Goal: Task Accomplishment & Management: Manage account settings

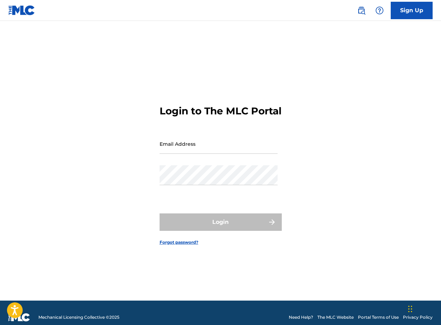
click at [218, 143] on input "Email Address" at bounding box center [219, 144] width 118 height 20
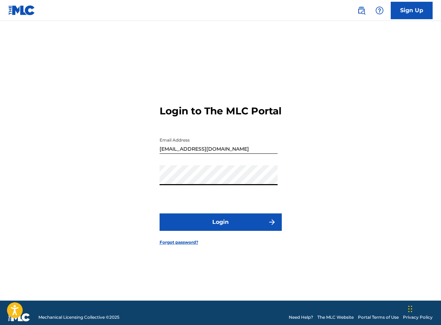
click at [240, 230] on button "Login" at bounding box center [221, 222] width 122 height 17
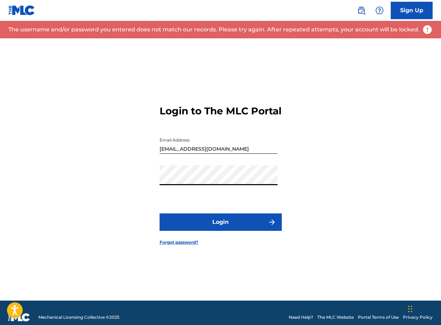
click at [212, 152] on input "[EMAIL_ADDRESS][DOMAIN_NAME]" at bounding box center [219, 144] width 118 height 20
click at [214, 154] on input "[EMAIL_ADDRESS][DOMAIN_NAME]" at bounding box center [219, 144] width 118 height 20
click at [213, 154] on input "[EMAIL_ADDRESS][DOMAIN_NAME]" at bounding box center [219, 144] width 118 height 20
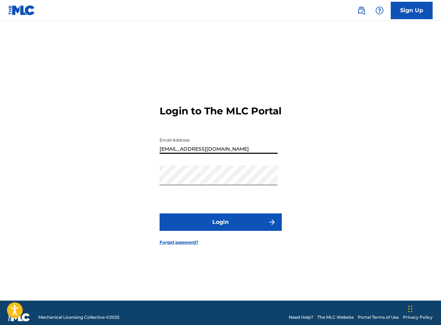
type input "[EMAIL_ADDRESS][DOMAIN_NAME]"
click at [233, 221] on button "Login" at bounding box center [221, 222] width 122 height 17
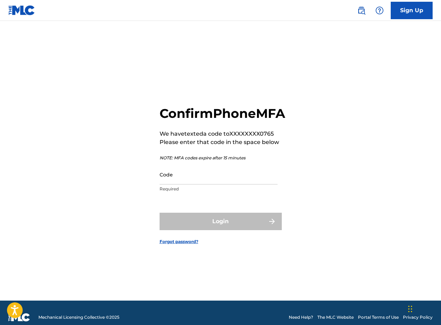
click at [239, 177] on input "Code" at bounding box center [219, 175] width 118 height 20
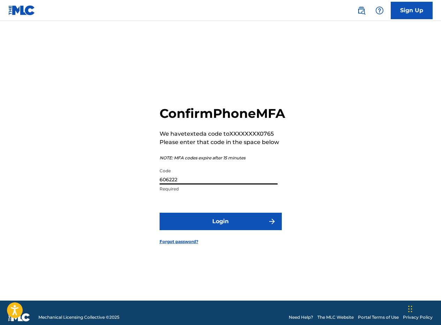
type input "606222"
click at [229, 228] on button "Login" at bounding box center [221, 221] width 122 height 17
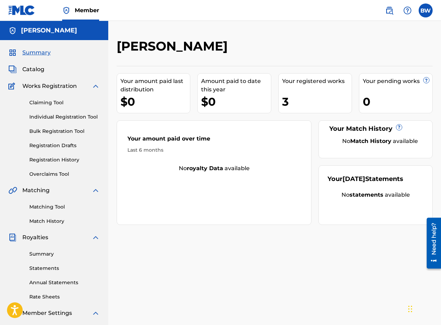
scroll to position [70, 0]
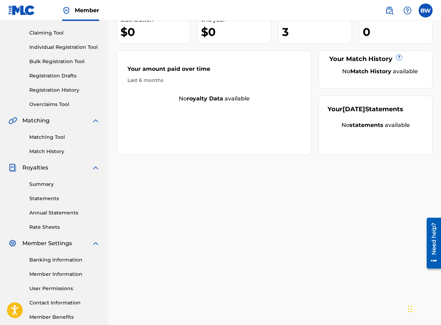
click at [63, 187] on link "Summary" at bounding box center [64, 184] width 71 height 7
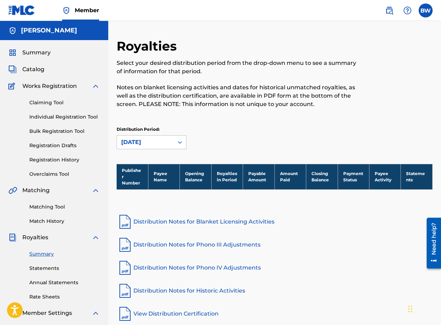
click at [52, 270] on link "Statements" at bounding box center [64, 268] width 71 height 7
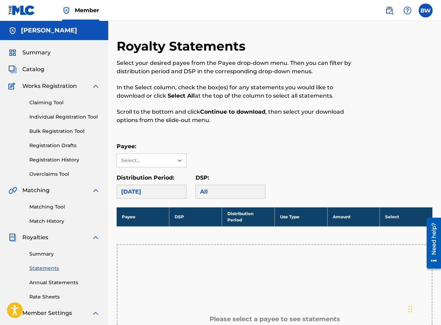
scroll to position [105, 0]
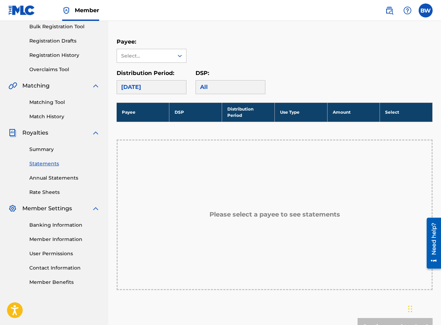
click at [200, 88] on div "All" at bounding box center [231, 87] width 70 height 14
click at [208, 87] on div "All" at bounding box center [231, 87] width 70 height 14
drag, startPoint x: 175, startPoint y: 56, endPoint x: 174, endPoint y: 51, distance: 4.7
click at [174, 51] on div at bounding box center [180, 56] width 13 height 13
drag, startPoint x: 233, startPoint y: 61, endPoint x: 232, endPoint y: 66, distance: 5.7
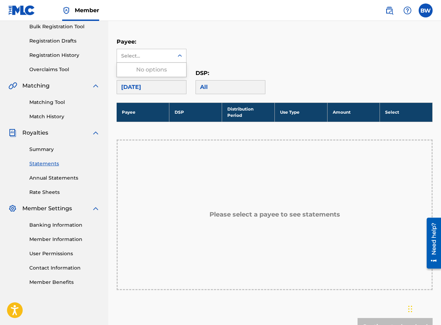
click at [232, 66] on div "Payee: Use Up and Down to choose options, press Enter to select the currently f…" at bounding box center [275, 66] width 316 height 57
drag, startPoint x: 232, startPoint y: 66, endPoint x: 296, endPoint y: 186, distance: 135.8
click at [296, 186] on div "Please select a payee to see statements" at bounding box center [275, 215] width 316 height 151
click at [57, 175] on link "Annual Statements" at bounding box center [64, 178] width 71 height 7
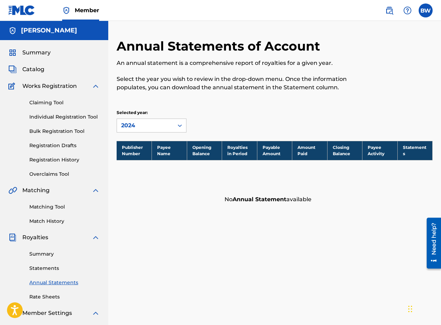
click at [25, 75] on div "Summary Catalog Works Registration Claiming Tool Individual Registration Tool B…" at bounding box center [54, 219] width 108 height 359
click at [25, 73] on span "Catalog" at bounding box center [33, 69] width 22 height 8
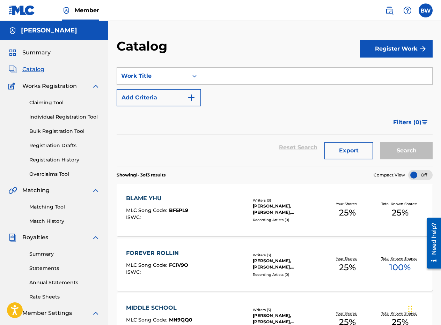
scroll to position [105, 0]
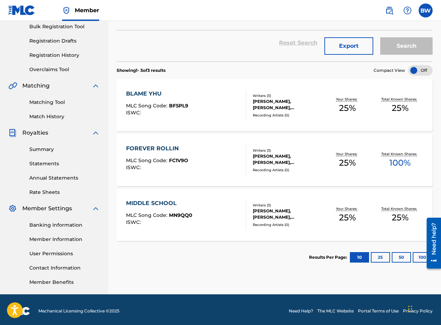
click at [329, 105] on div "Your Shares: 25 %" at bounding box center [347, 105] width 52 height 21
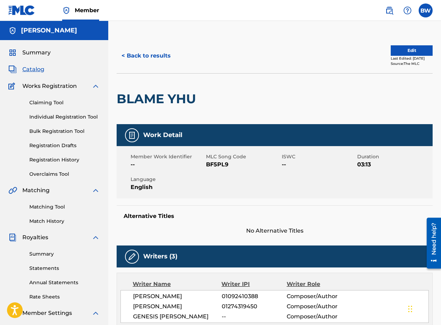
click at [393, 51] on button "Edit" at bounding box center [412, 50] width 42 height 10
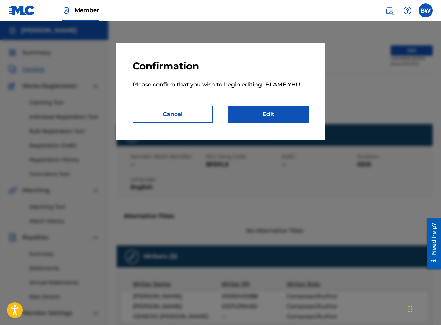
click at [194, 116] on button "Cancel" at bounding box center [173, 114] width 80 height 17
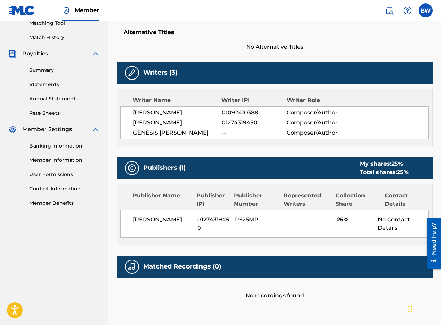
scroll to position [220, 0]
